Goal: Transaction & Acquisition: Purchase product/service

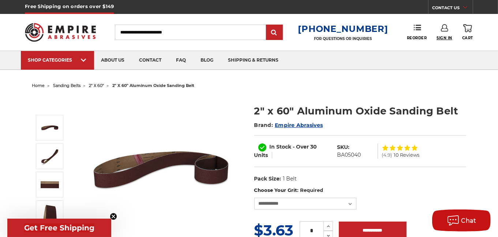
click at [442, 36] on span "Sign In" at bounding box center [445, 38] width 16 height 5
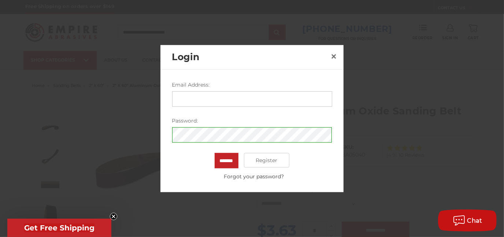
click at [224, 99] on input "Email Address:" at bounding box center [252, 98] width 160 height 15
click at [197, 97] on input "Email Address:" at bounding box center [252, 98] width 160 height 15
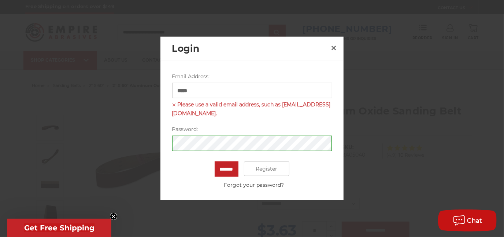
type input "**********"
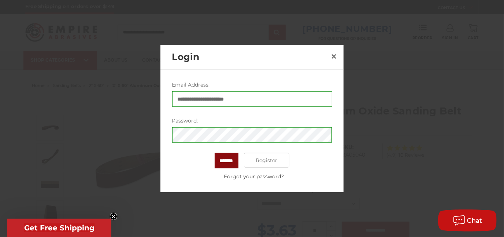
click at [235, 159] on input "*******" at bounding box center [227, 160] width 24 height 15
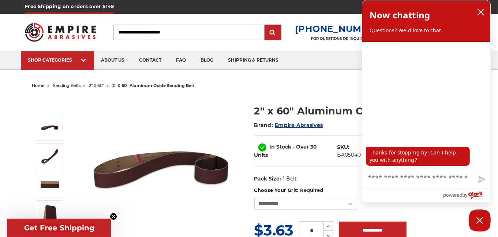
click at [416, 36] on span "Reorder" at bounding box center [413, 38] width 20 height 5
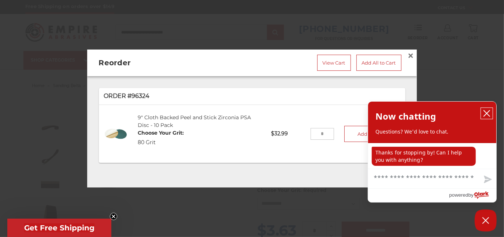
click at [488, 113] on icon "close chatbox" at bounding box center [486, 113] width 7 height 7
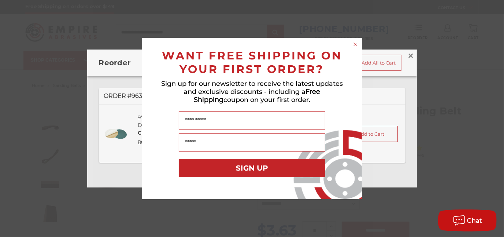
click at [354, 46] on circle "Close dialog" at bounding box center [355, 44] width 7 height 7
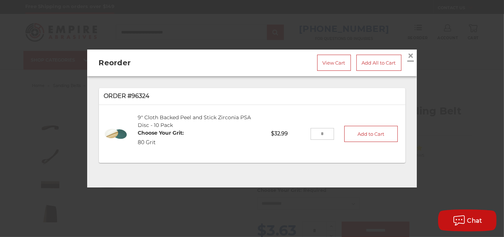
click at [407, 50] on span "×" at bounding box center [410, 55] width 7 height 14
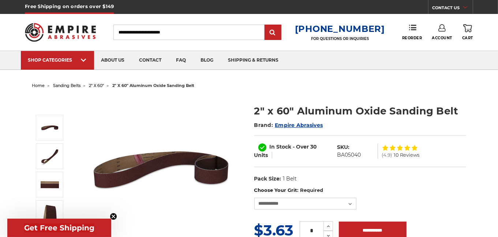
click at [448, 34] on link "Account" at bounding box center [442, 32] width 21 height 16
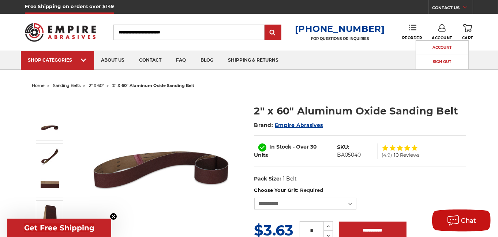
click at [415, 34] on link "Reorder" at bounding box center [413, 32] width 20 height 16
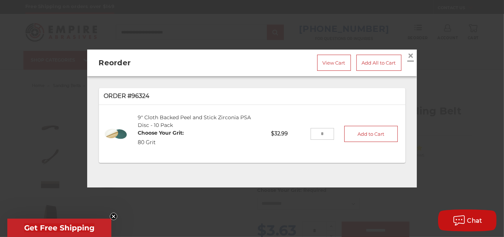
click at [407, 52] on span "×" at bounding box center [410, 55] width 7 height 14
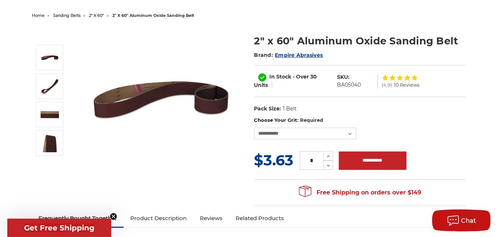
scroll to position [73, 0]
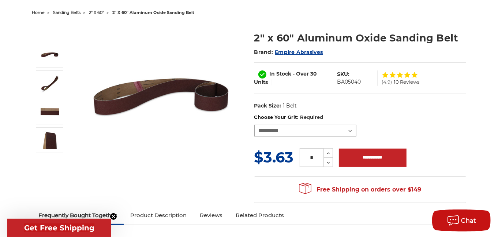
click at [349, 128] on select "**********" at bounding box center [306, 131] width 103 height 12
select select "****"
click at [255, 125] on select "**********" at bounding box center [306, 131] width 103 height 12
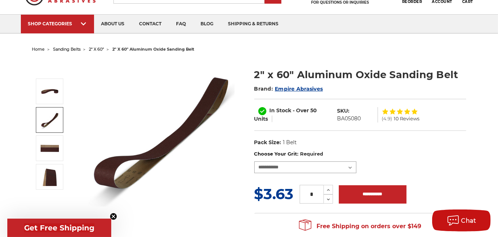
scroll to position [37, 0]
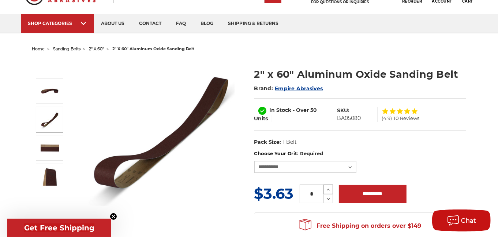
click at [329, 189] on use at bounding box center [328, 190] width 3 height 2
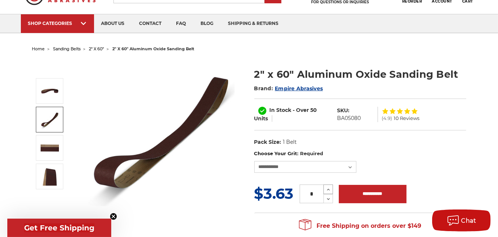
click at [329, 189] on use at bounding box center [328, 190] width 3 height 2
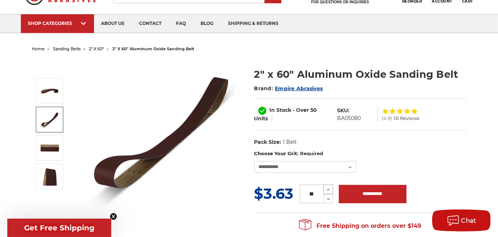
click at [329, 189] on use at bounding box center [328, 190] width 3 height 2
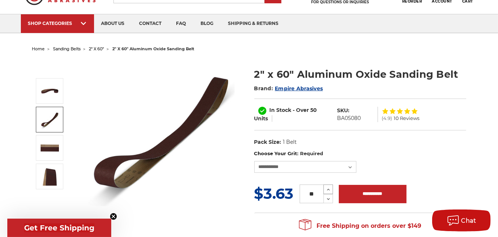
click at [329, 189] on use at bounding box center [328, 190] width 3 height 2
click at [104, 220] on span "Get Free Shipping" at bounding box center [59, 227] width 104 height 18
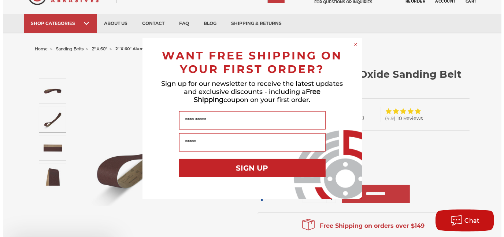
scroll to position [36, 0]
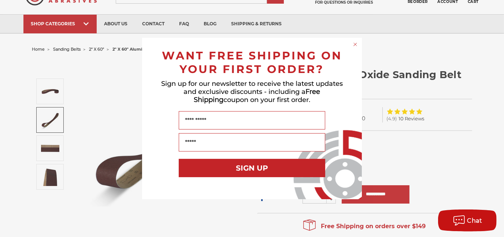
click at [355, 43] on circle "Close dialog" at bounding box center [355, 44] width 7 height 7
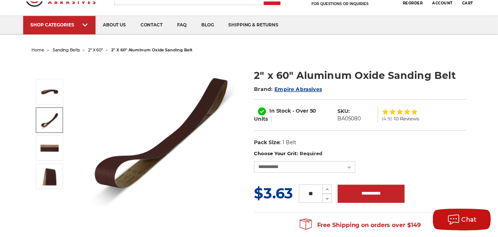
scroll to position [37, 0]
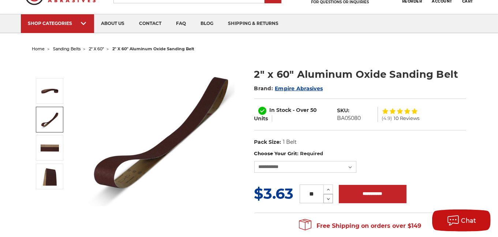
click at [327, 196] on icon at bounding box center [328, 199] width 5 height 7
click at [327, 198] on icon at bounding box center [328, 199] width 5 height 7
click at [327, 197] on icon at bounding box center [328, 199] width 5 height 7
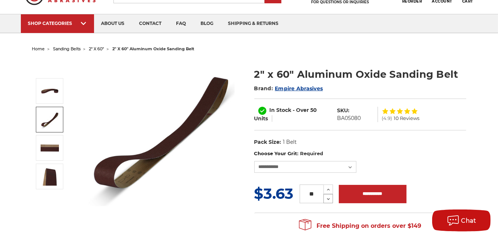
click at [327, 197] on icon at bounding box center [328, 199] width 5 height 7
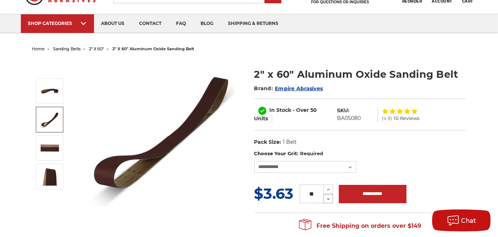
type input "**"
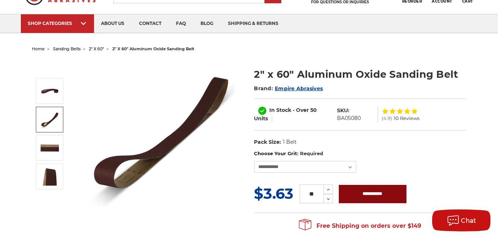
click at [366, 189] on input "**********" at bounding box center [373, 194] width 68 height 18
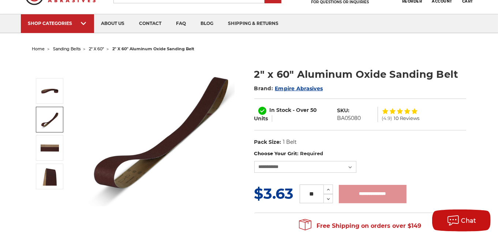
type input "**********"
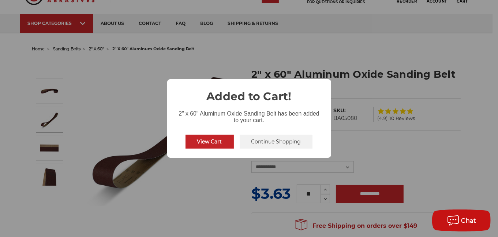
scroll to position [36, 0]
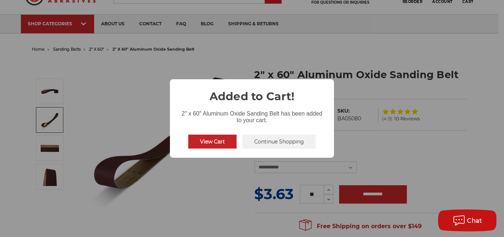
click at [216, 141] on button "View Cart" at bounding box center [212, 141] width 48 height 14
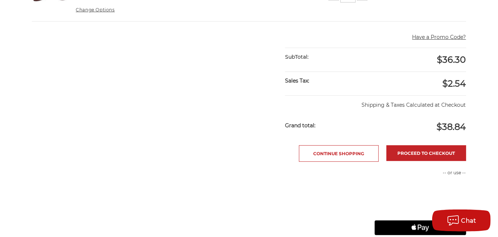
scroll to position [220, 0]
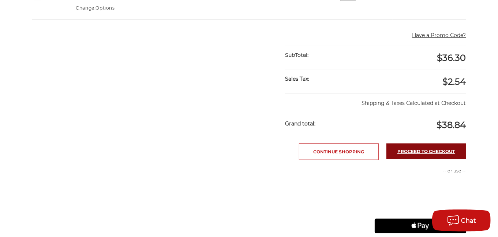
click at [397, 149] on link "Proceed to checkout" at bounding box center [427, 151] width 80 height 16
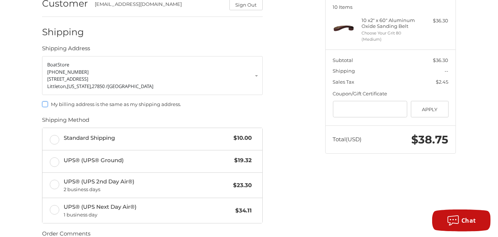
scroll to position [137, 0]
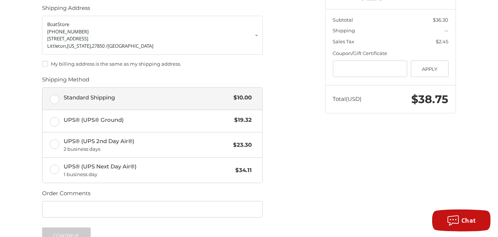
click at [56, 98] on label "Standard Shipping $10.00" at bounding box center [152, 99] width 220 height 22
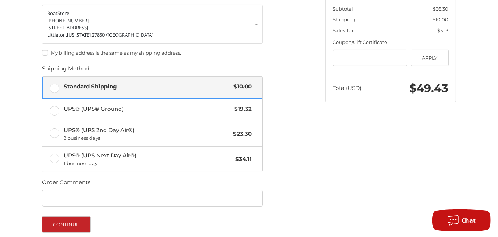
scroll to position [215, 0]
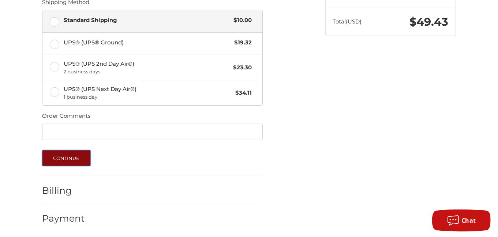
click at [77, 161] on button "Continue" at bounding box center [66, 158] width 49 height 16
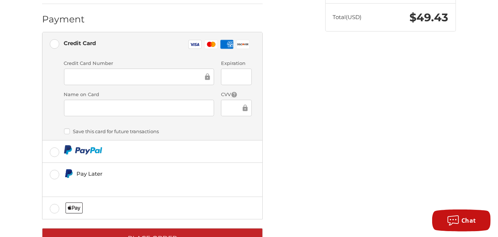
scroll to position [235, 0]
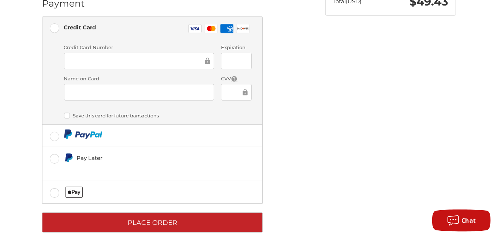
click at [160, 55] on div at bounding box center [139, 61] width 150 height 16
click at [229, 96] on div at bounding box center [236, 92] width 30 height 16
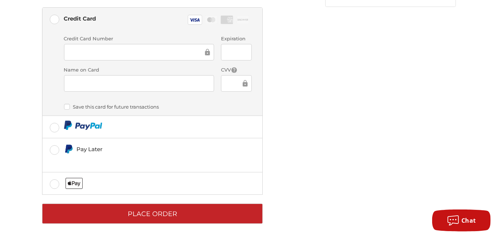
scroll to position [245, 0]
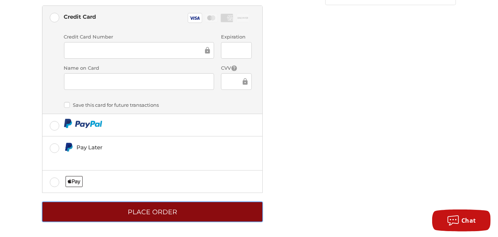
click at [190, 208] on button "Place Order" at bounding box center [152, 211] width 221 height 20
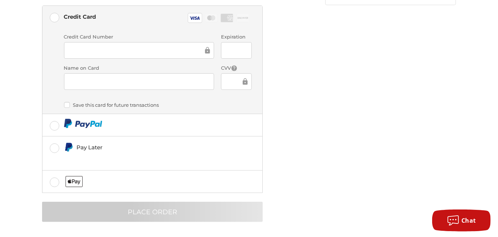
scroll to position [25, 0]
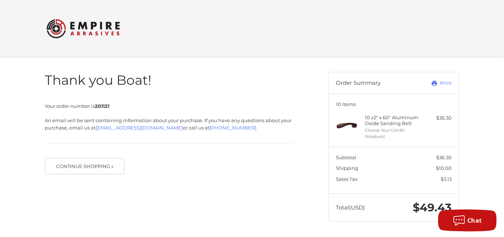
click at [0, 236] on div at bounding box center [0, 236] width 0 height 0
click at [442, 81] on link "Print" at bounding box center [433, 82] width 36 height 7
